Goal: Communication & Community: Answer question/provide support

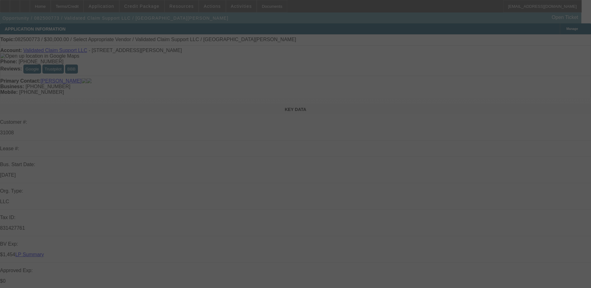
select select "0"
select select "2"
select select "0.1"
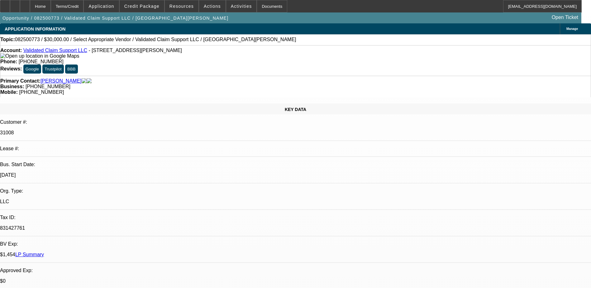
select select "1"
select select "2"
select select "4"
drag, startPoint x: 481, startPoint y: 216, endPoint x: 398, endPoint y: 116, distance: 129.8
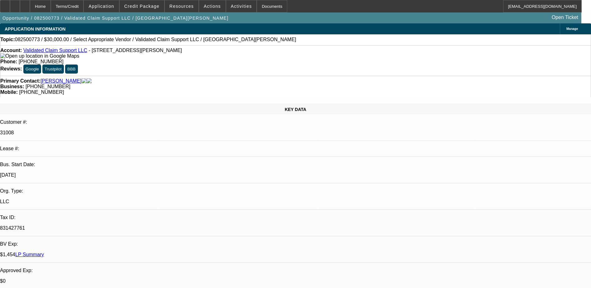
radio input "true"
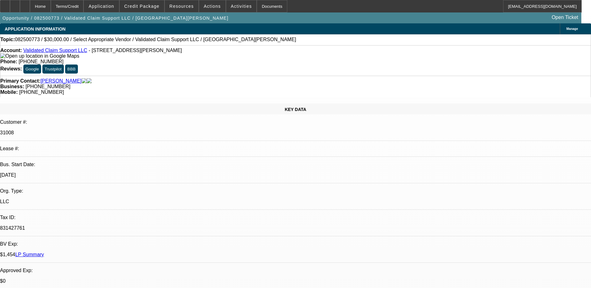
type textarea "01/02 DISC DEAL-PAID OFF EARLY, NO PAYMENT HISTORY IS AVAILABLE, 03 DEAL, PAYME…"
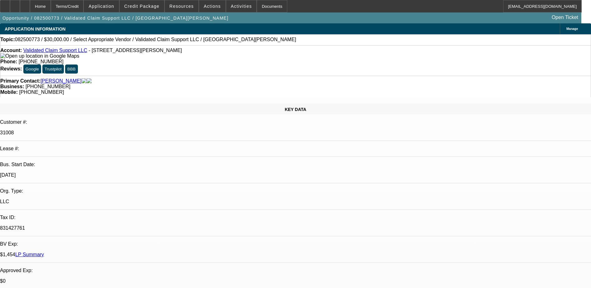
radio input "false"
radio input "true"
select select "0"
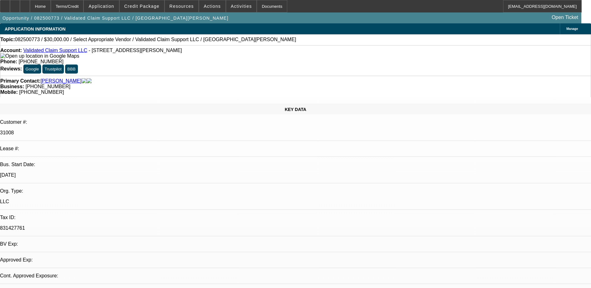
select select "2"
select select "0.1"
select select "1"
select select "2"
select select "4"
